Goal: Communication & Community: Ask a question

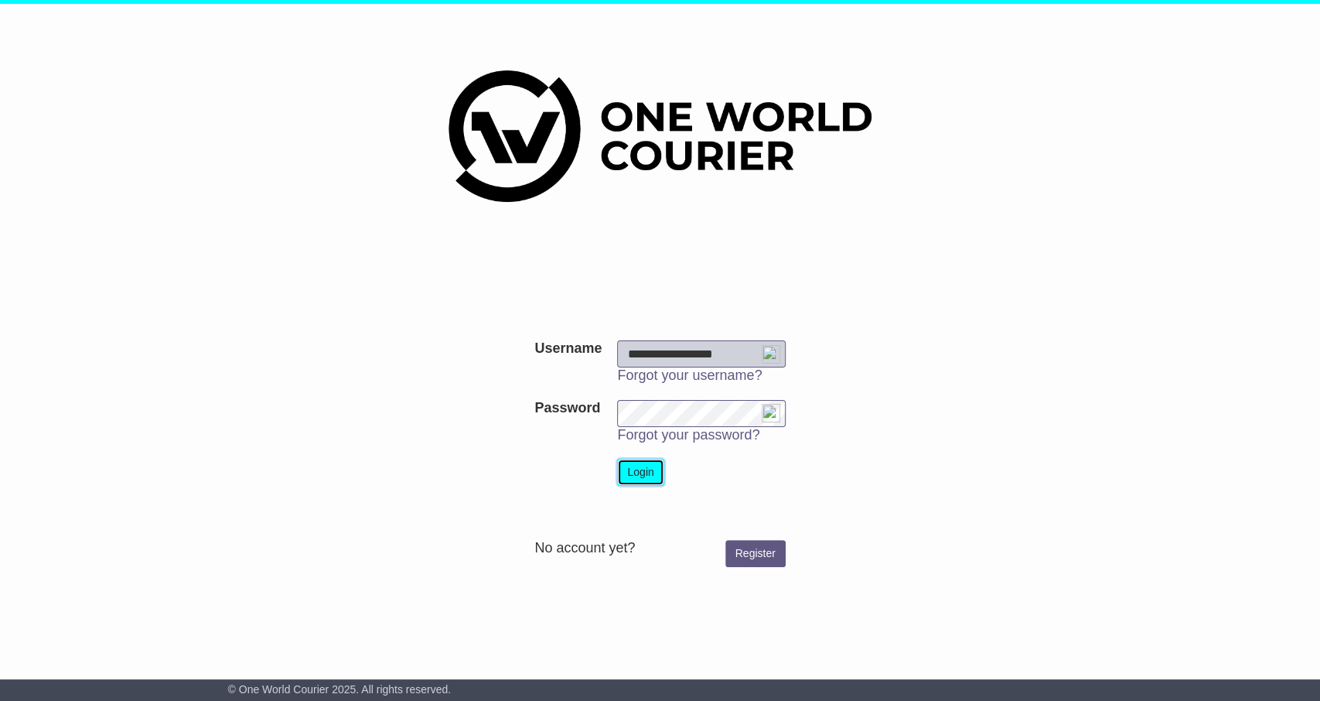
click at [633, 469] on button "Login" at bounding box center [640, 472] width 46 height 27
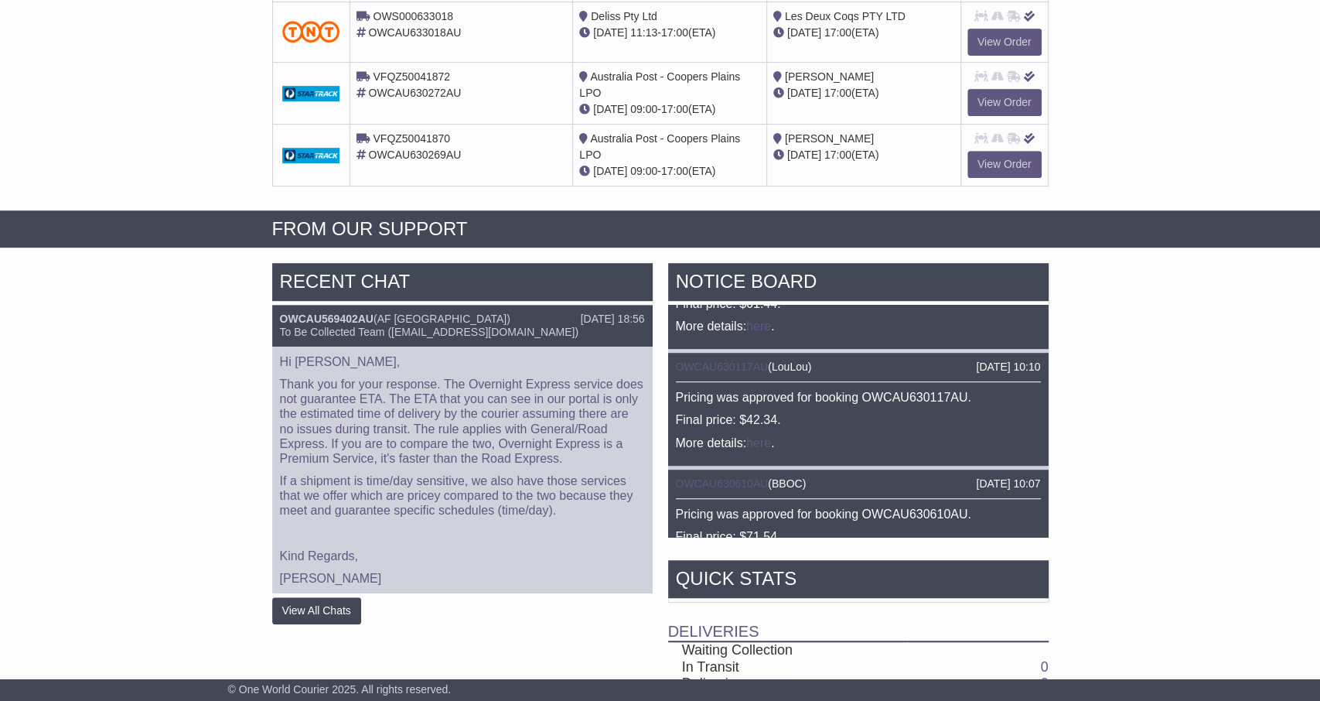
scroll to position [742, 0]
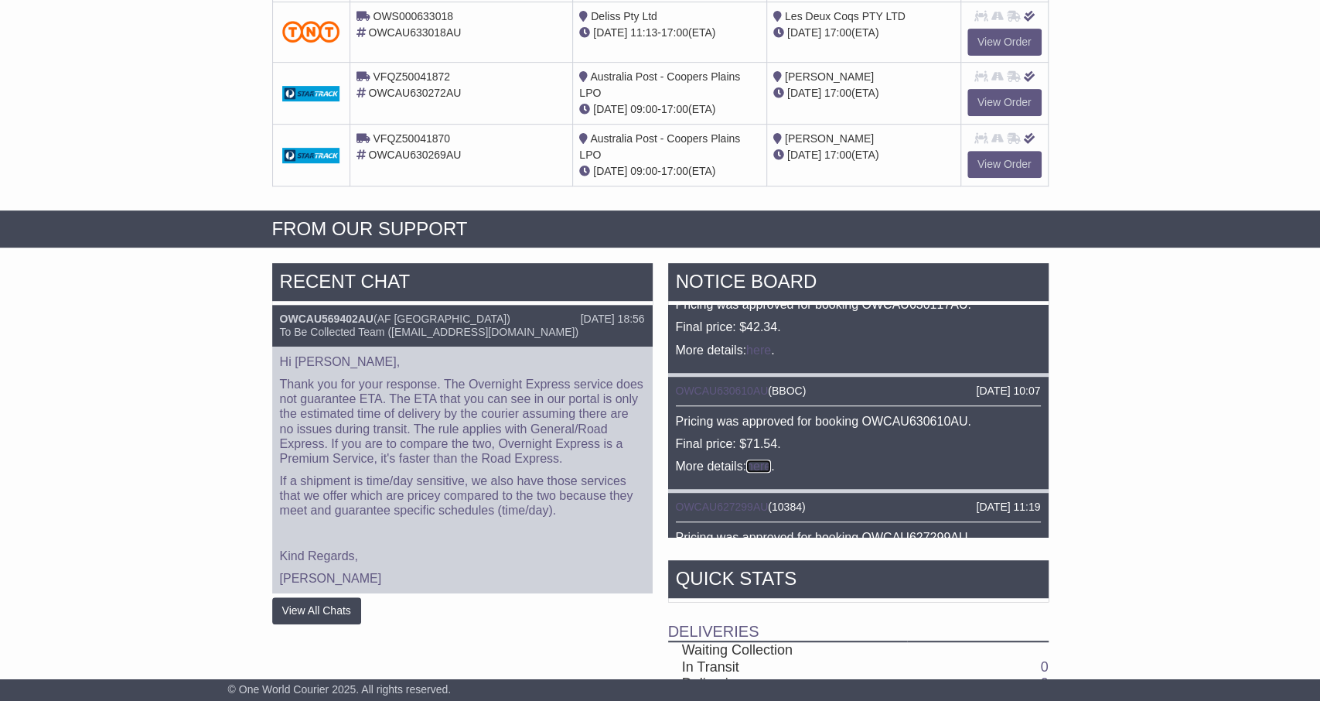
click at [768, 460] on link "here" at bounding box center [758, 465] width 25 height 13
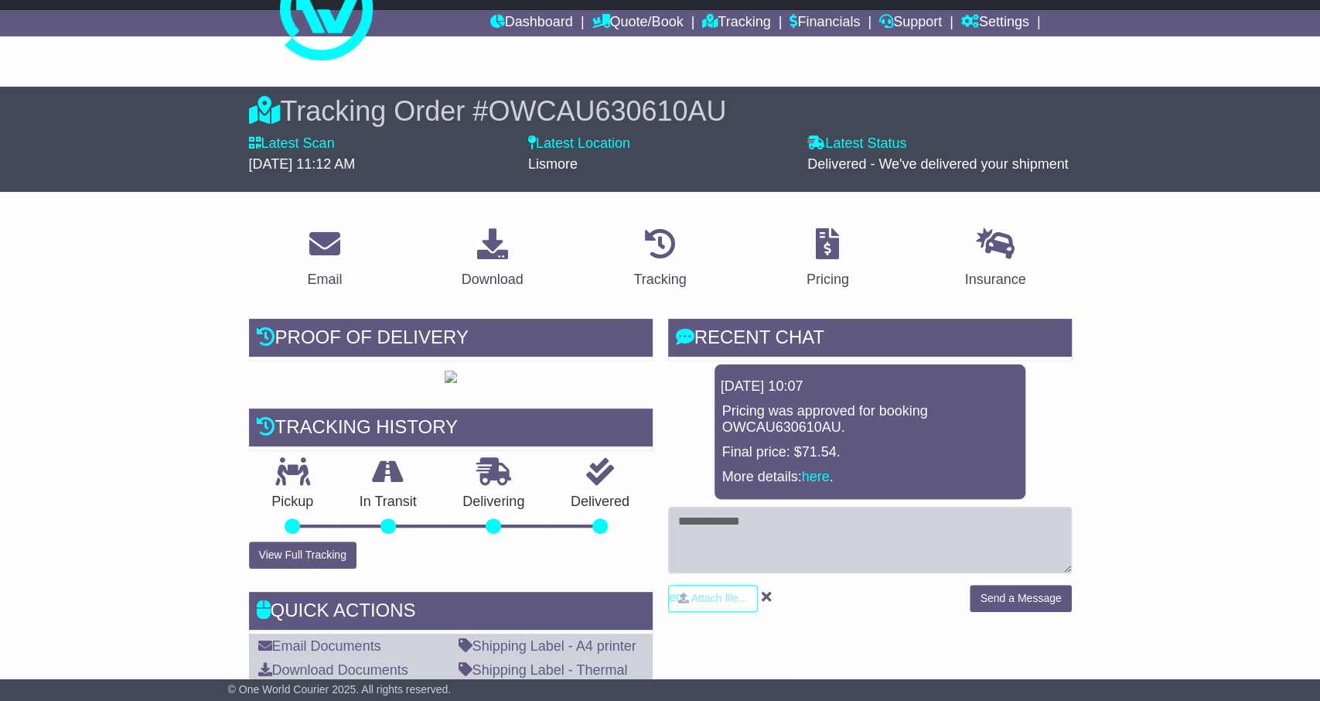
scroll to position [80, 0]
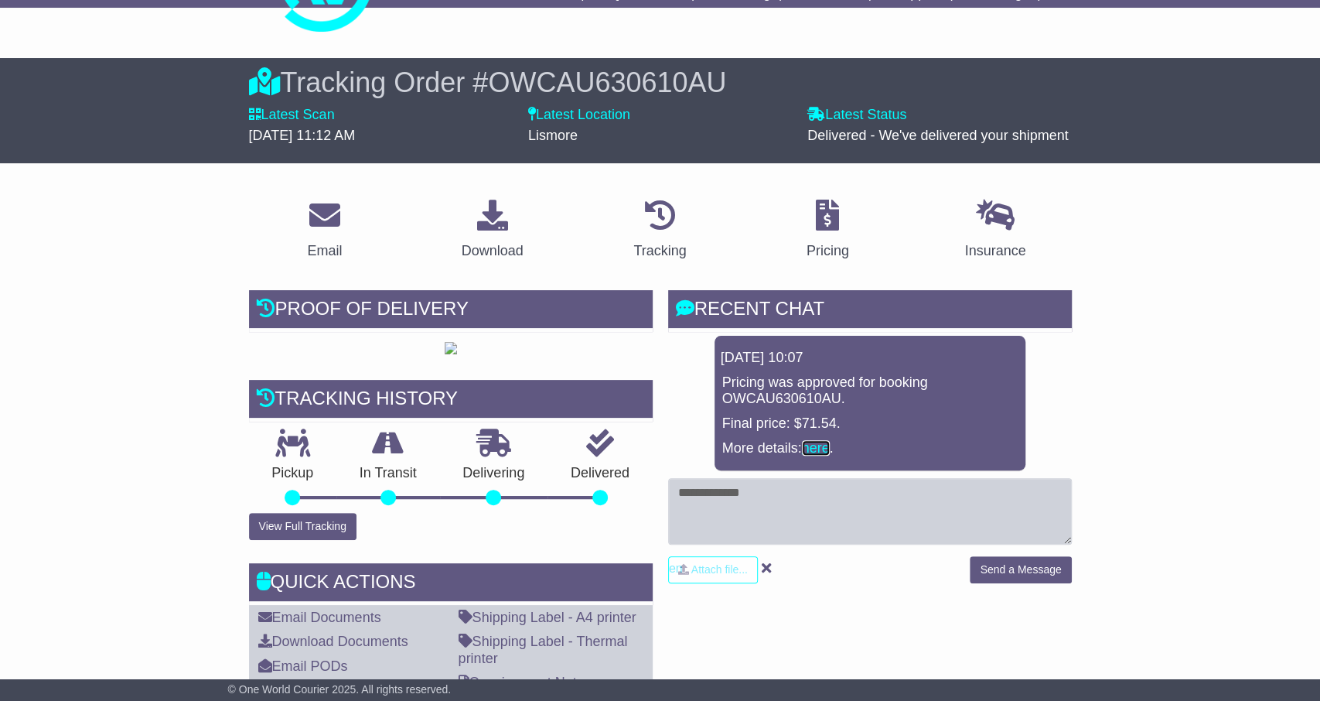
click at [817, 452] on link "here" at bounding box center [816, 447] width 28 height 15
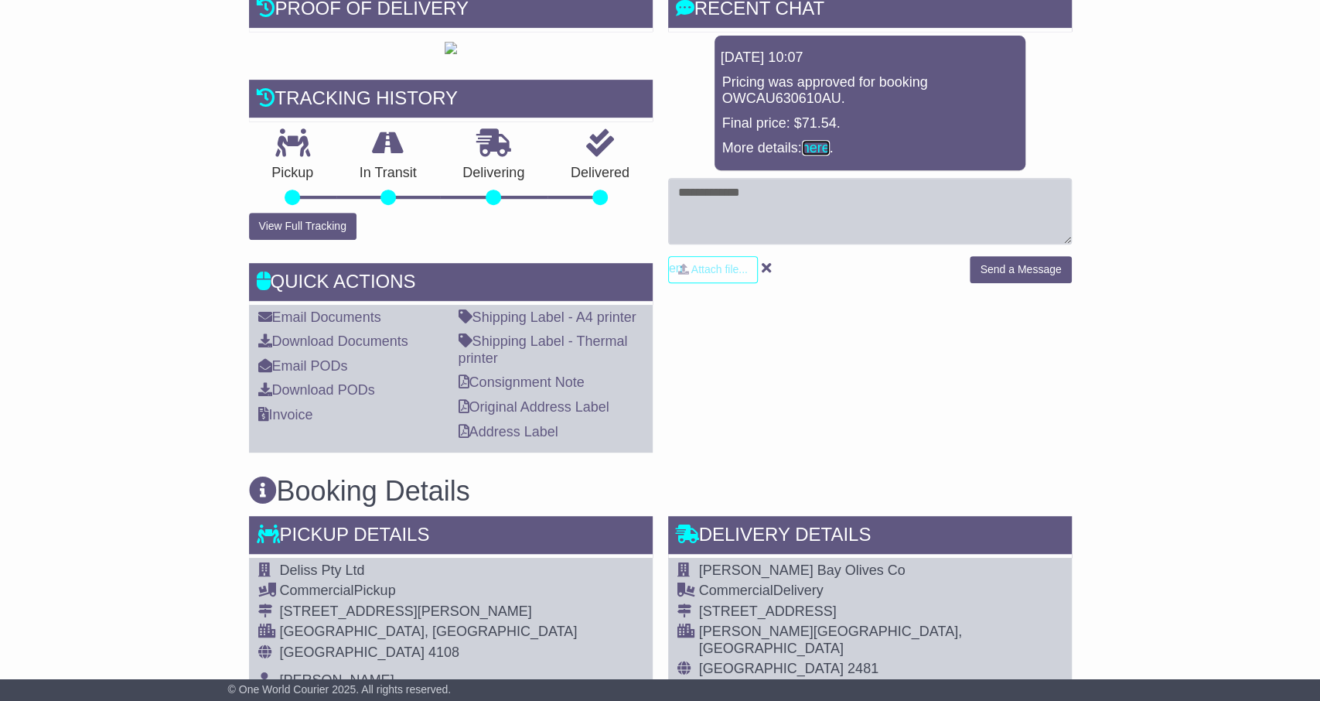
scroll to position [59, 0]
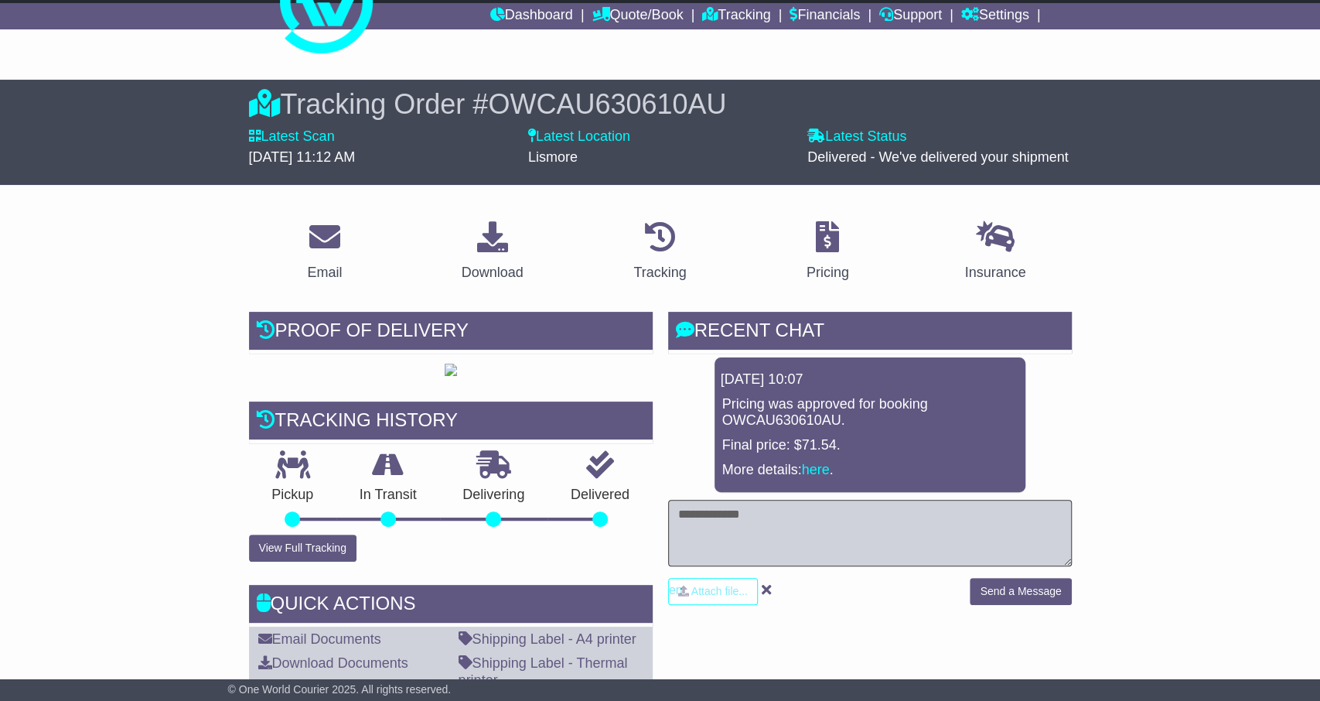
click at [729, 514] on textarea at bounding box center [870, 533] width 404 height 67
type textarea "**********"
click at [1008, 584] on button "Send a Message" at bounding box center [1020, 591] width 101 height 27
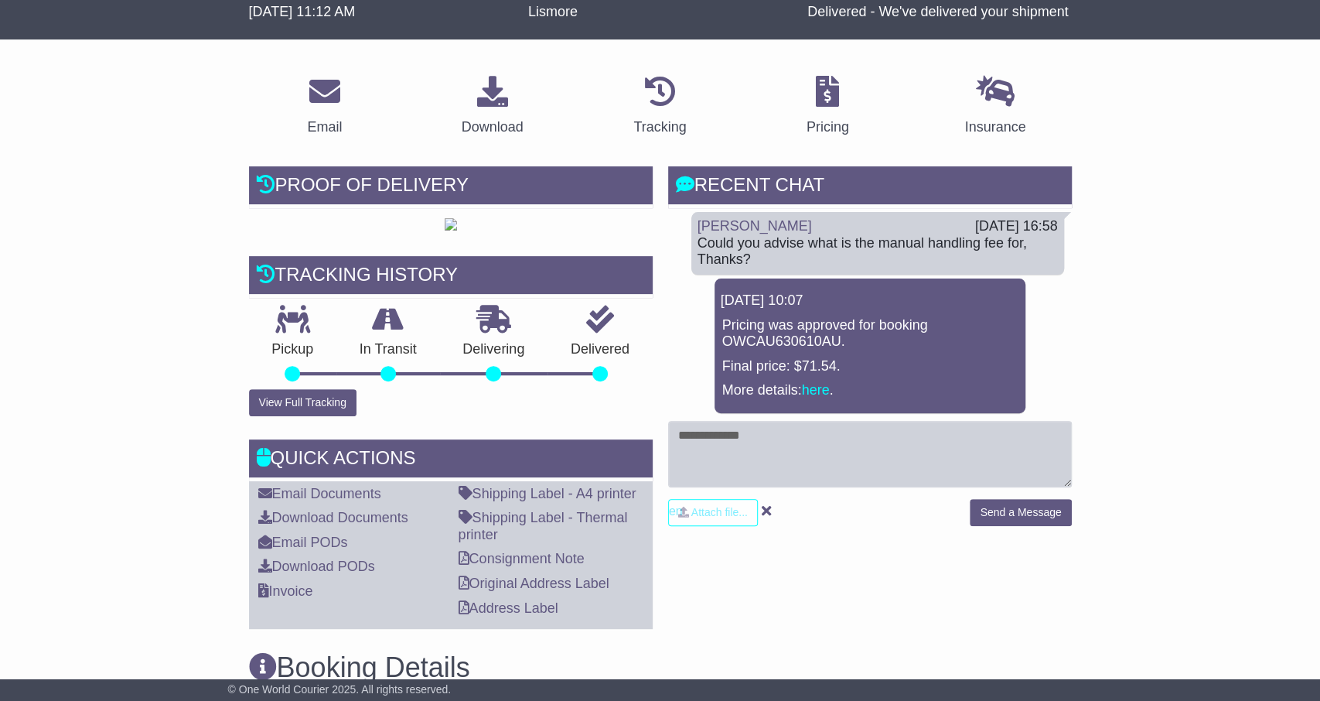
scroll to position [220, 0]
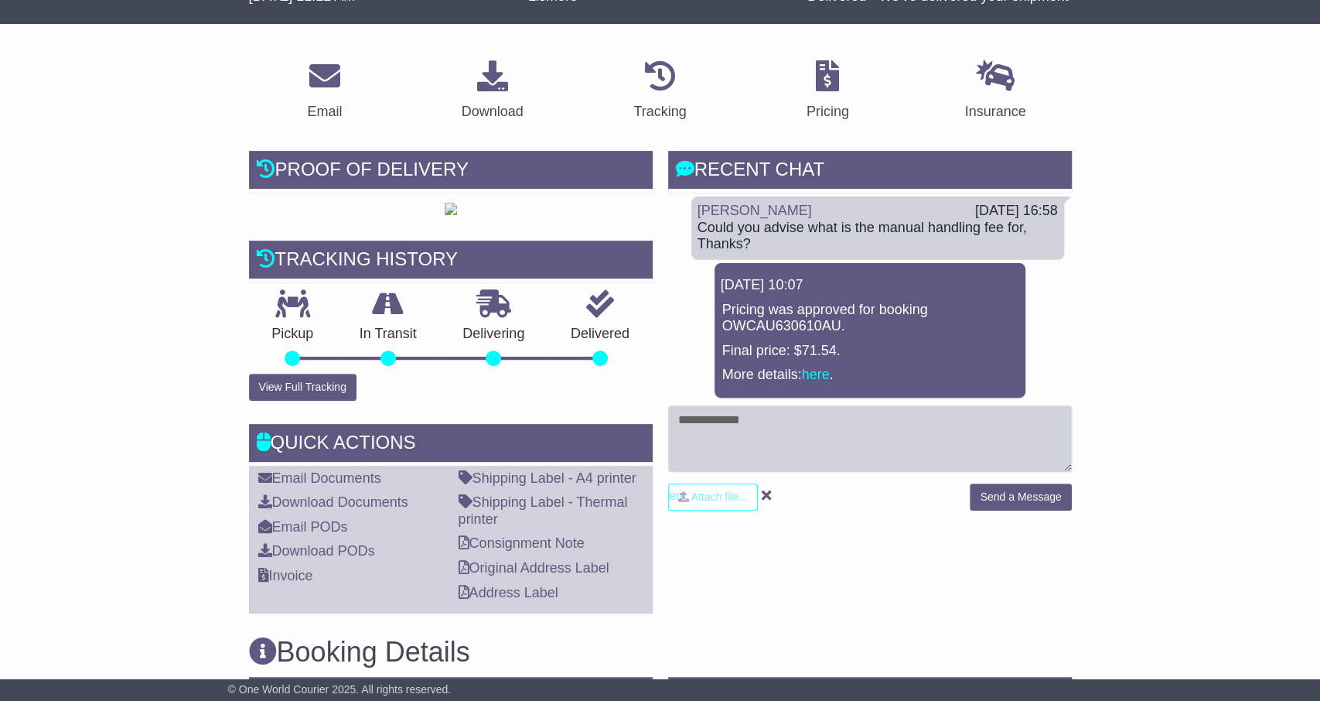
scroll to position [220, 0]
